Goal: Task Accomplishment & Management: Manage account settings

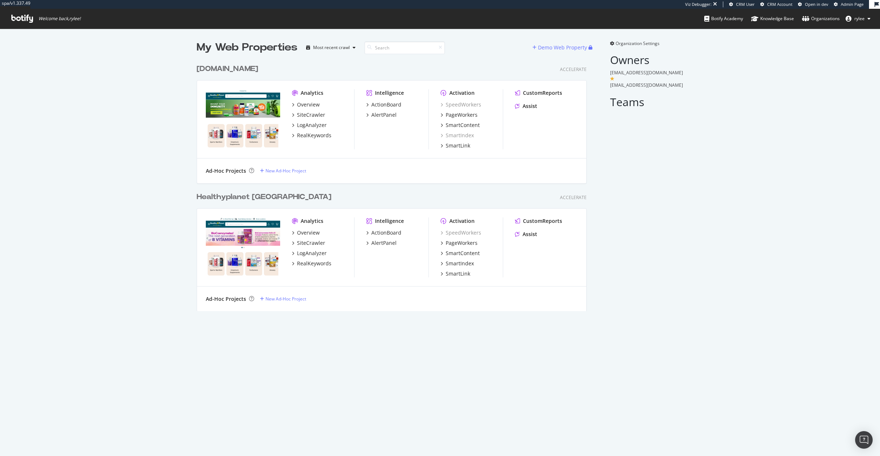
scroll to position [256, 396]
click at [311, 114] on div "SiteCrawler" at bounding box center [311, 114] width 28 height 7
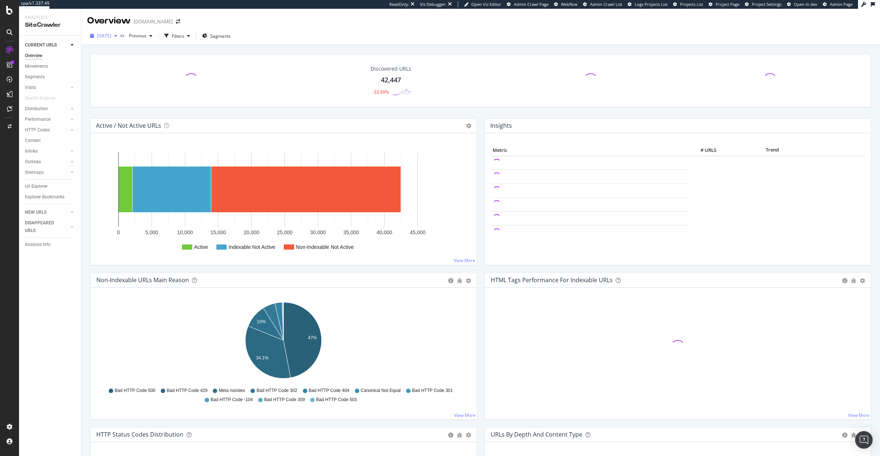
click at [119, 39] on div "[DATE]" at bounding box center [103, 35] width 33 height 11
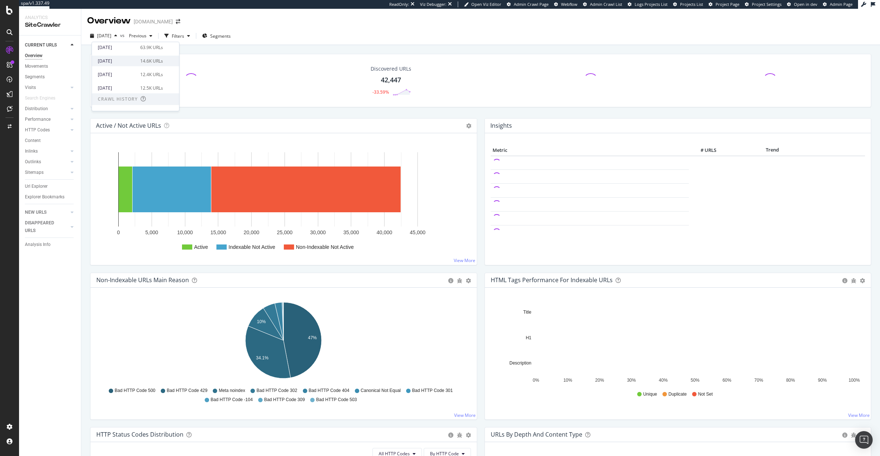
scroll to position [39, 0]
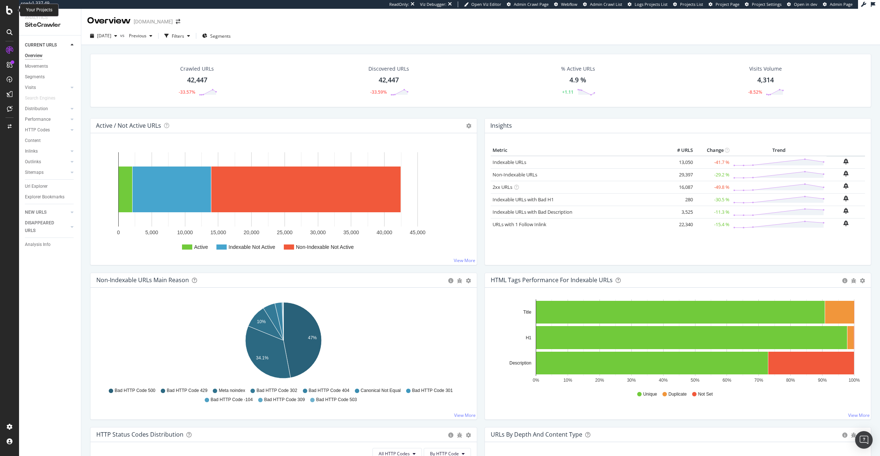
click at [7, 8] on icon at bounding box center [9, 10] width 7 height 9
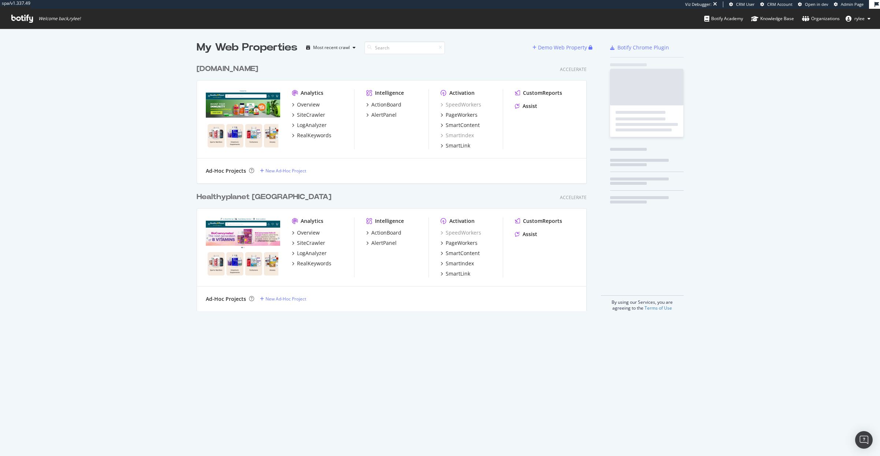
scroll to position [256, 396]
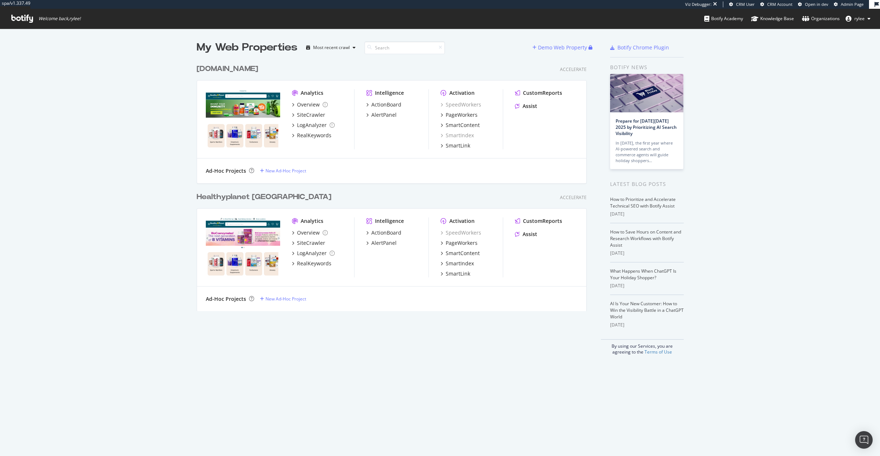
click at [232, 196] on div "Healthyplanet [GEOGRAPHIC_DATA]" at bounding box center [264, 197] width 135 height 11
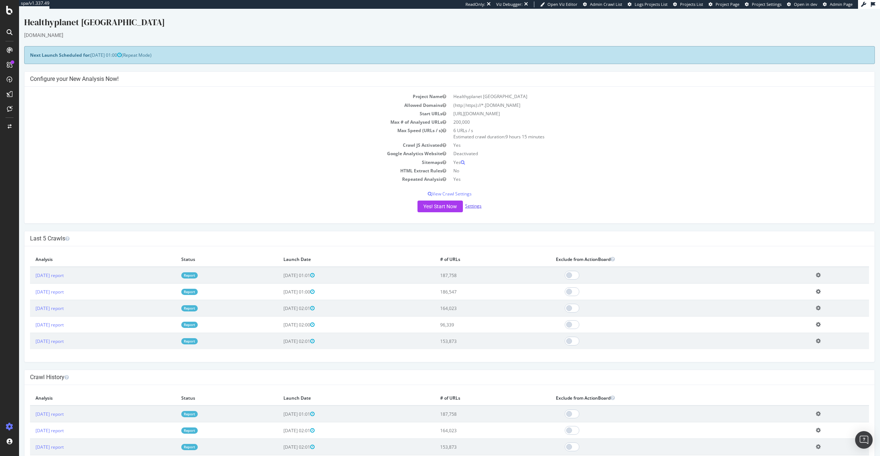
click at [475, 208] on link "Settings" at bounding box center [473, 206] width 16 height 6
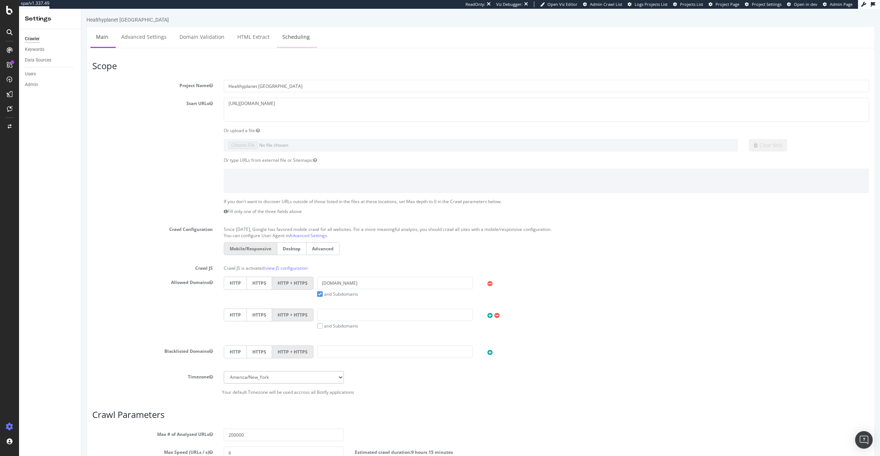
click at [283, 30] on link "Scheduling" at bounding box center [296, 37] width 38 height 20
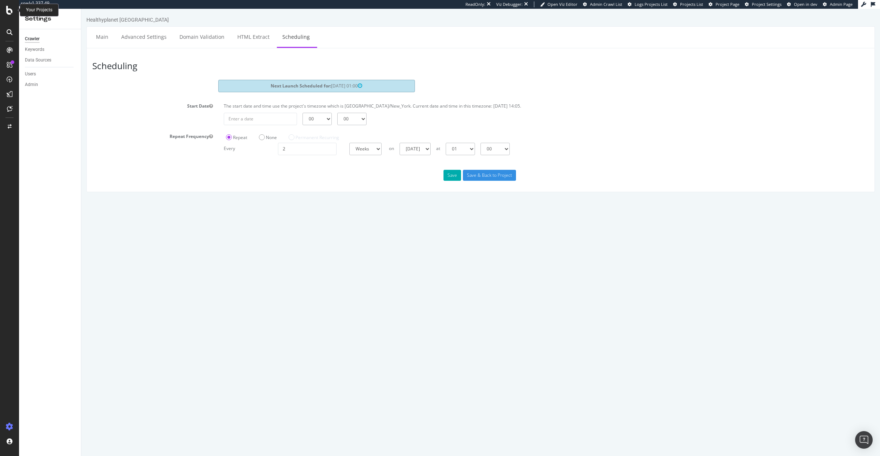
click at [10, 12] on icon at bounding box center [9, 10] width 7 height 9
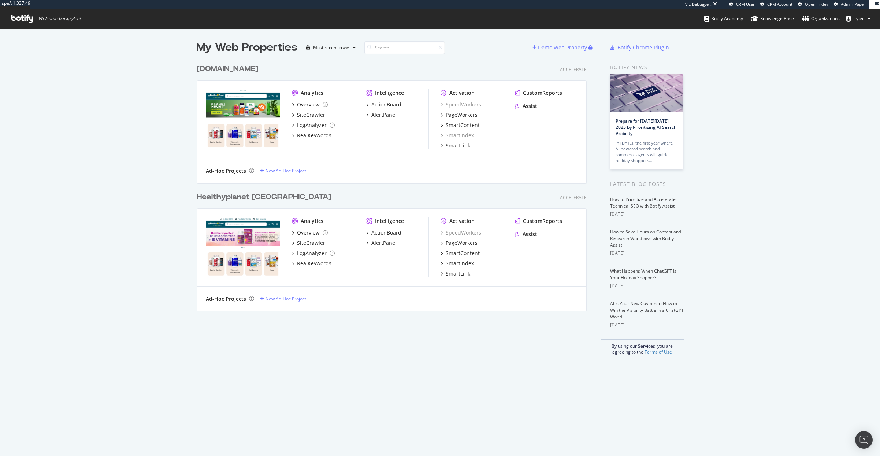
scroll to position [256, 396]
